Goal: Find specific page/section: Find specific page/section

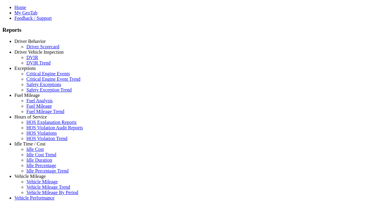
click at [34, 119] on link "Hours of Service" at bounding box center [30, 116] width 32 height 5
click at [39, 125] on link "HOS Explanation Reports" at bounding box center [51, 122] width 50 height 5
type input "**********"
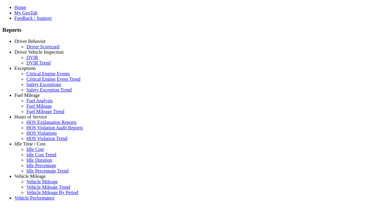
type input "*********"
